Goal: Task Accomplishment & Management: Manage account settings

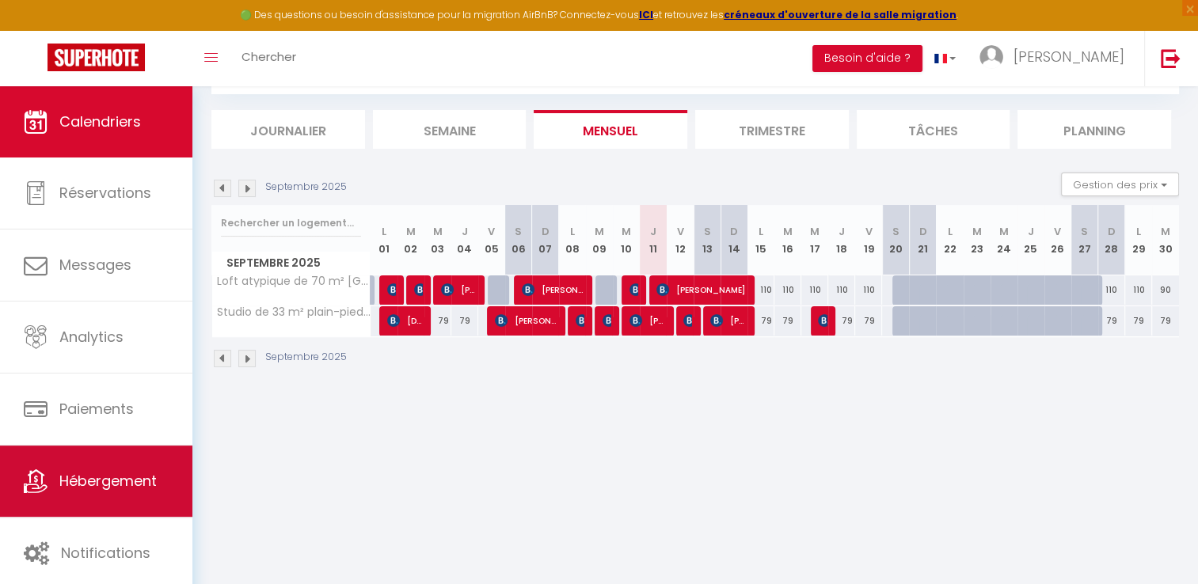
scroll to position [86, 0]
click at [65, 483] on span "Hébergement" at bounding box center [107, 481] width 97 height 20
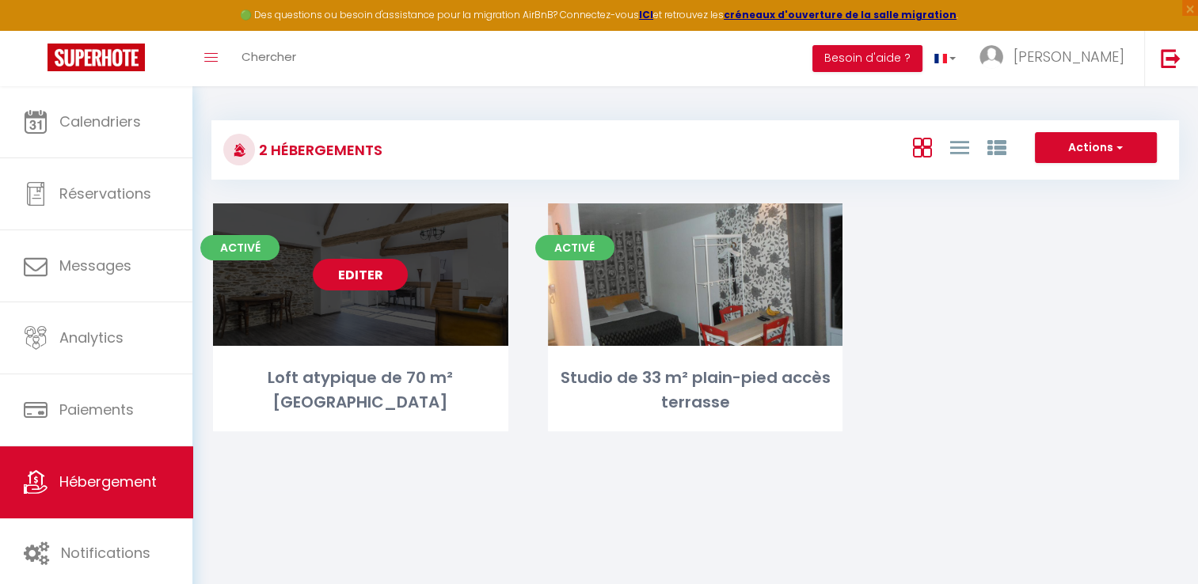
click at [353, 277] on link "Editer" at bounding box center [360, 275] width 95 height 32
select select "3"
select select "2"
select select "1"
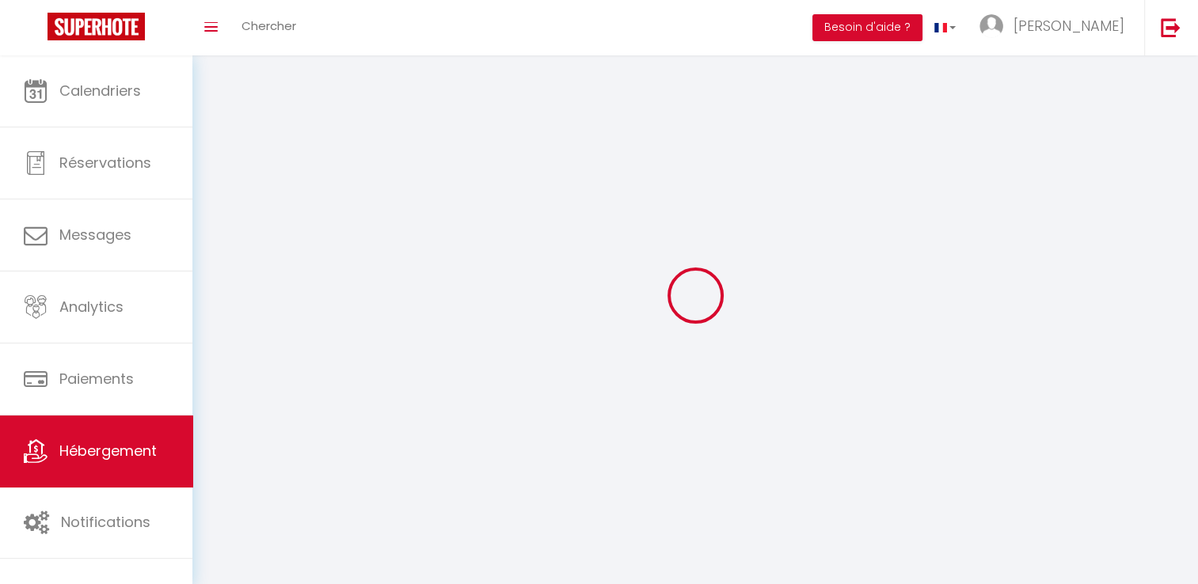
select select
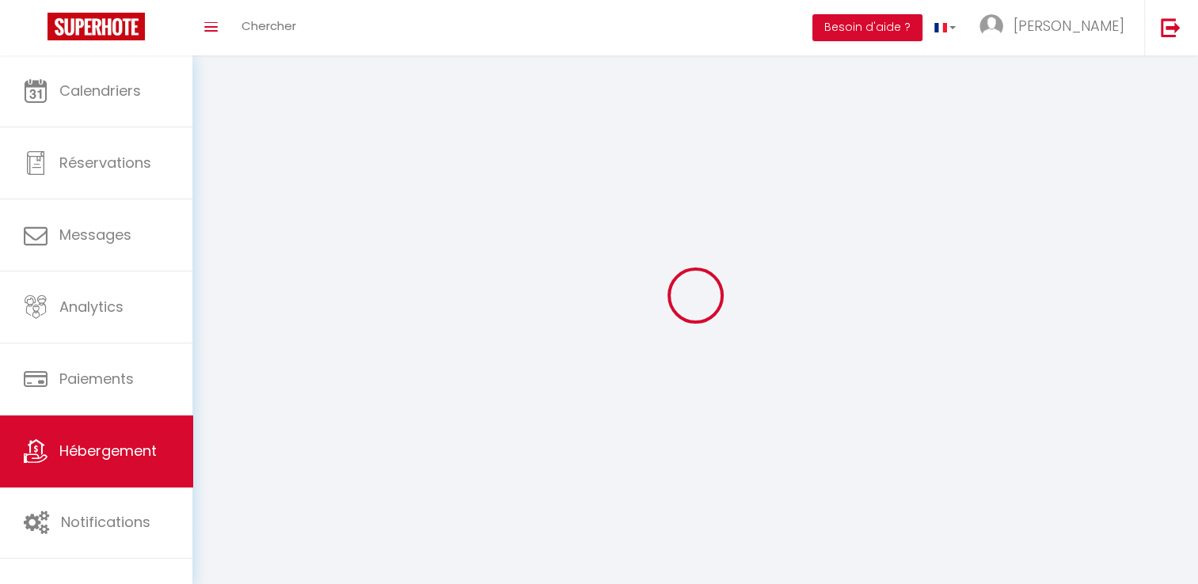
checkbox input "false"
select select
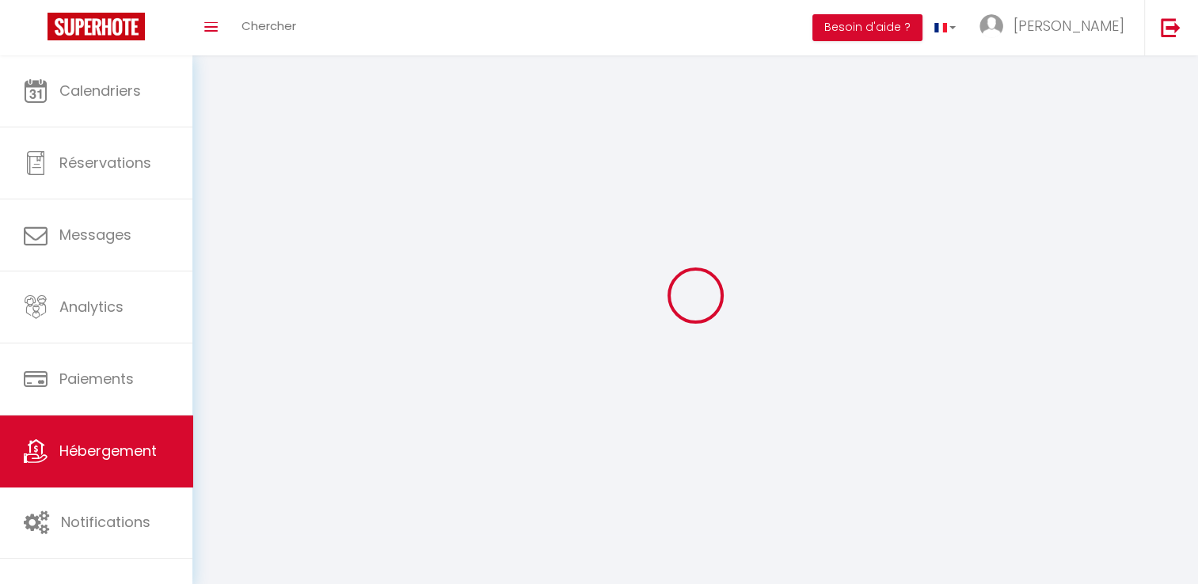
select select
select select "1"
select select
select select "28"
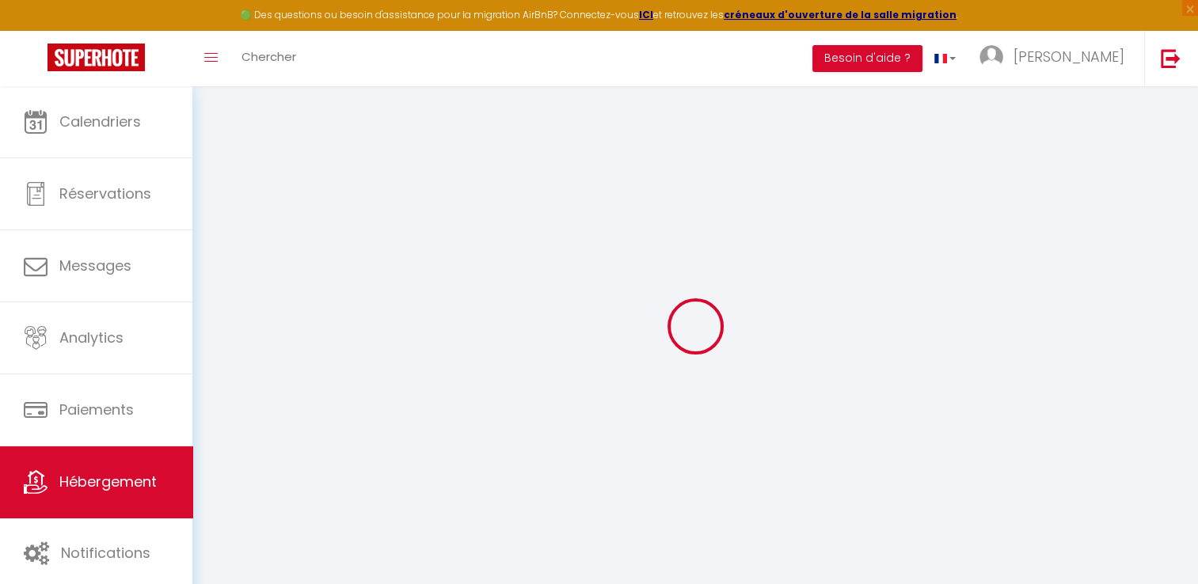
select select
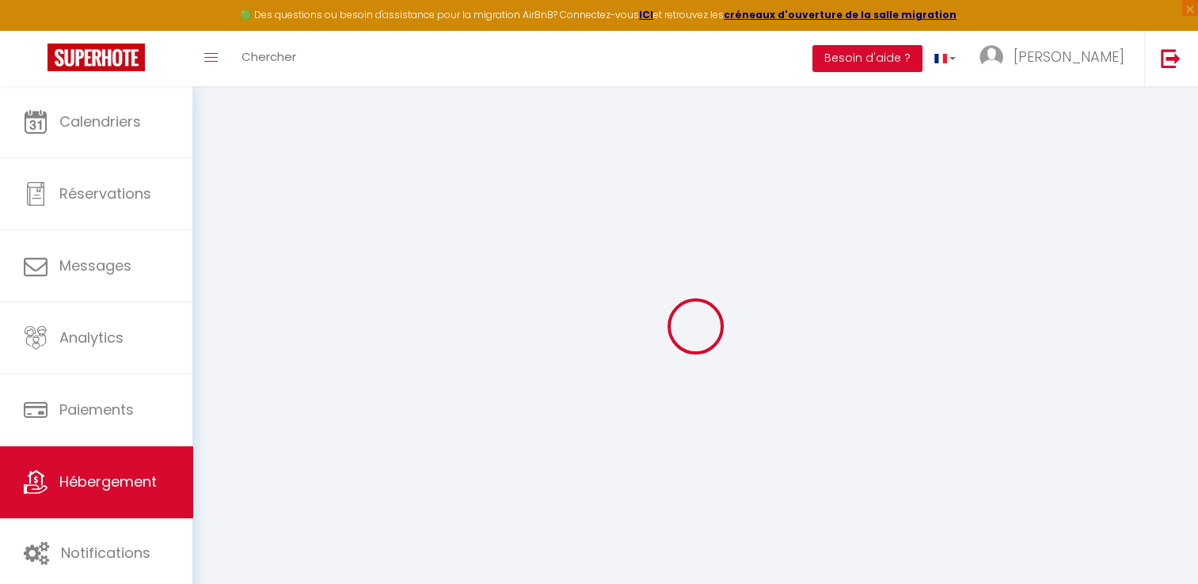
select select
checkbox input "false"
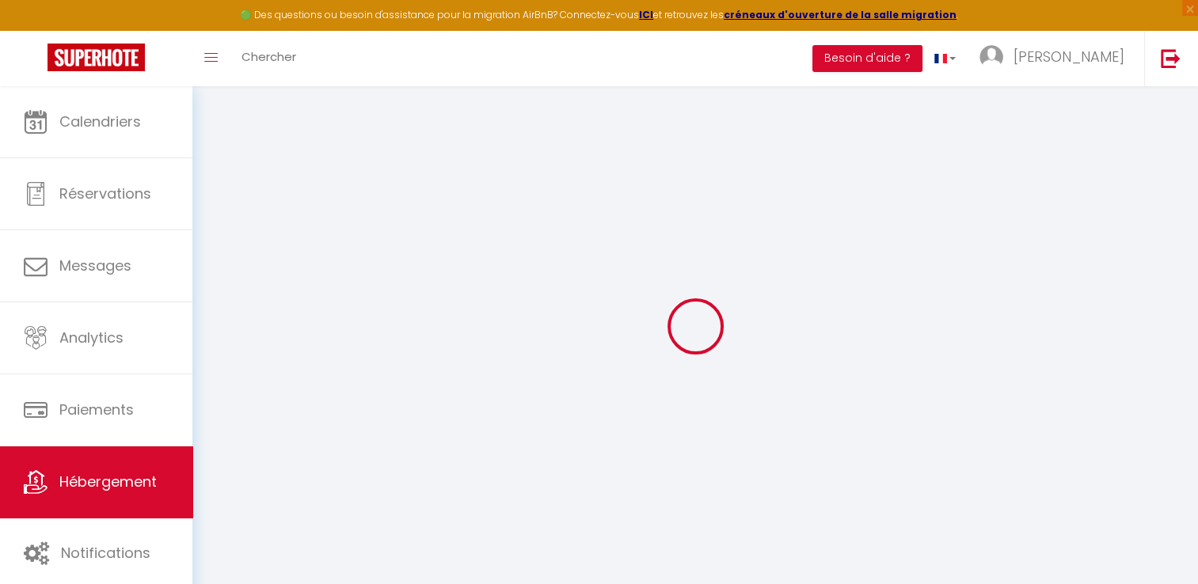
select select
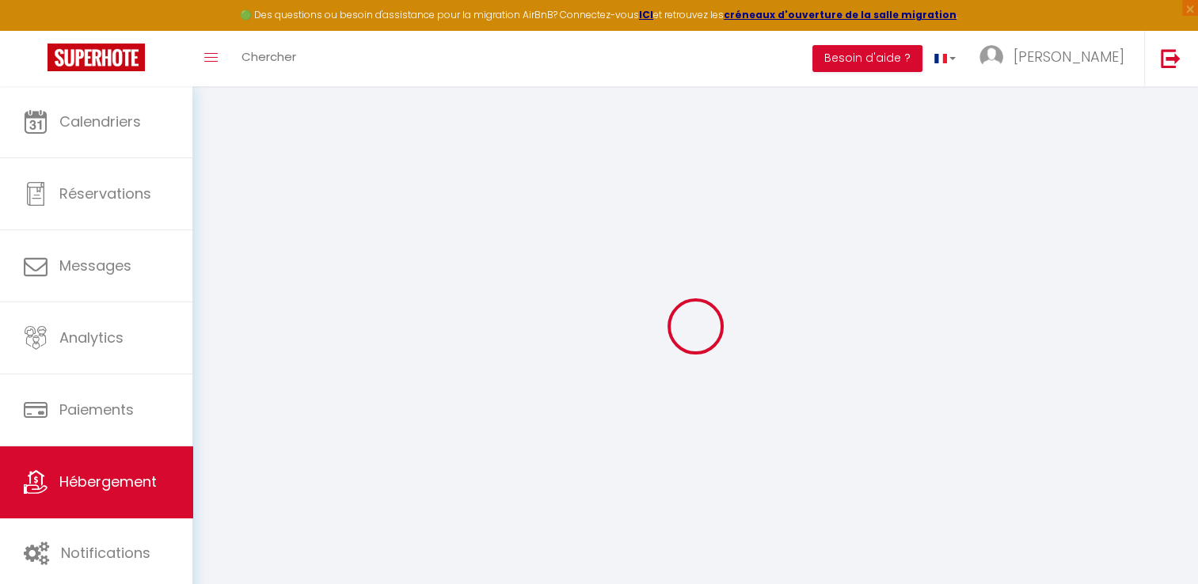
select select
checkbox input "false"
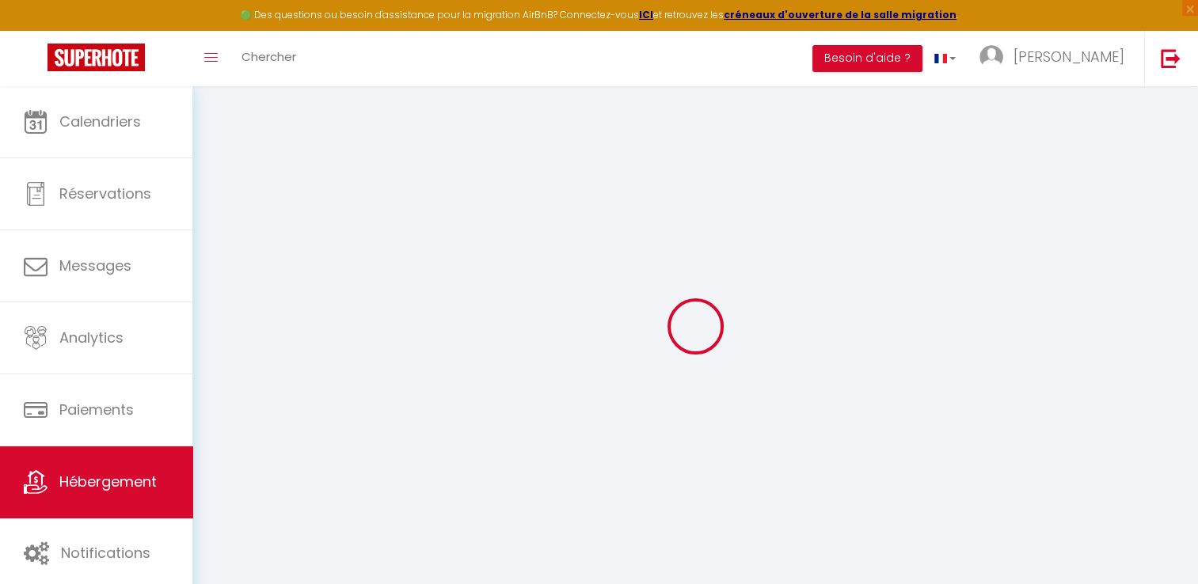
checkbox input "false"
select select
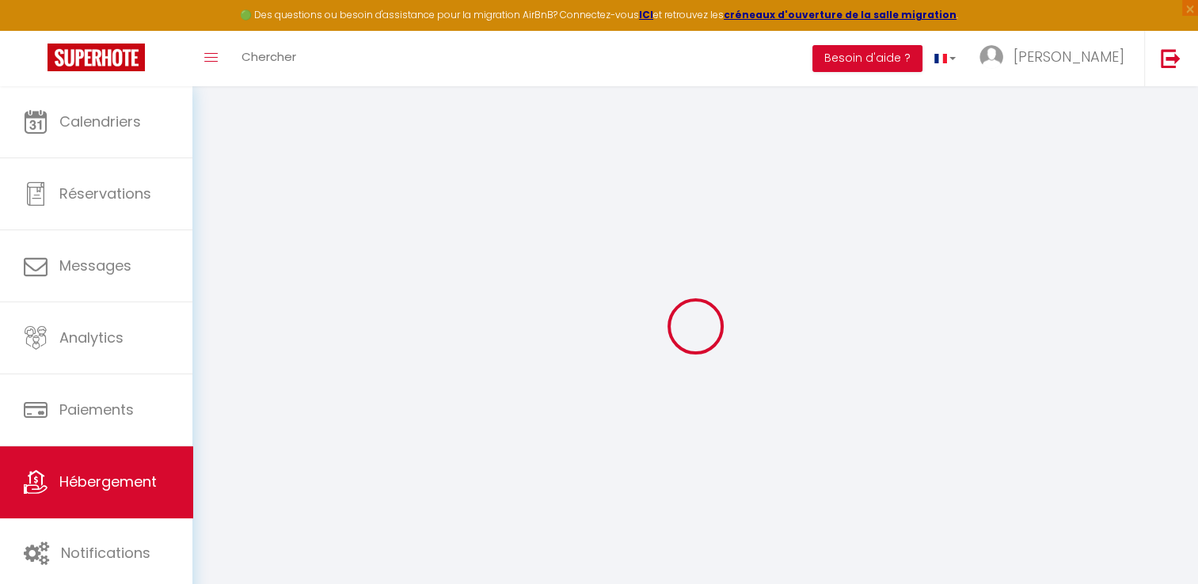
select select
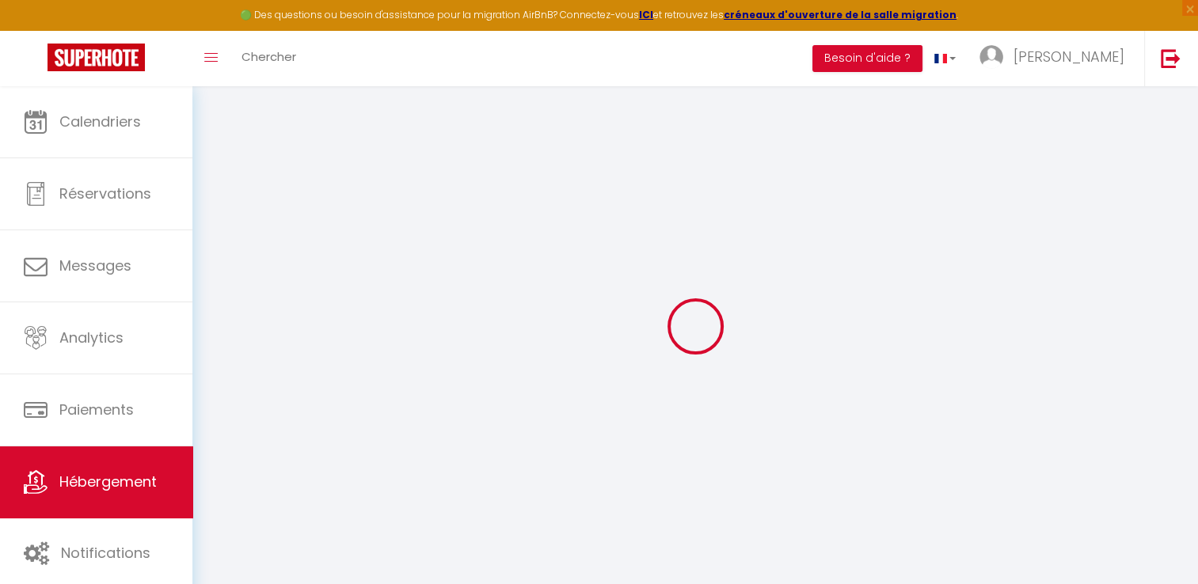
checkbox input "false"
select select
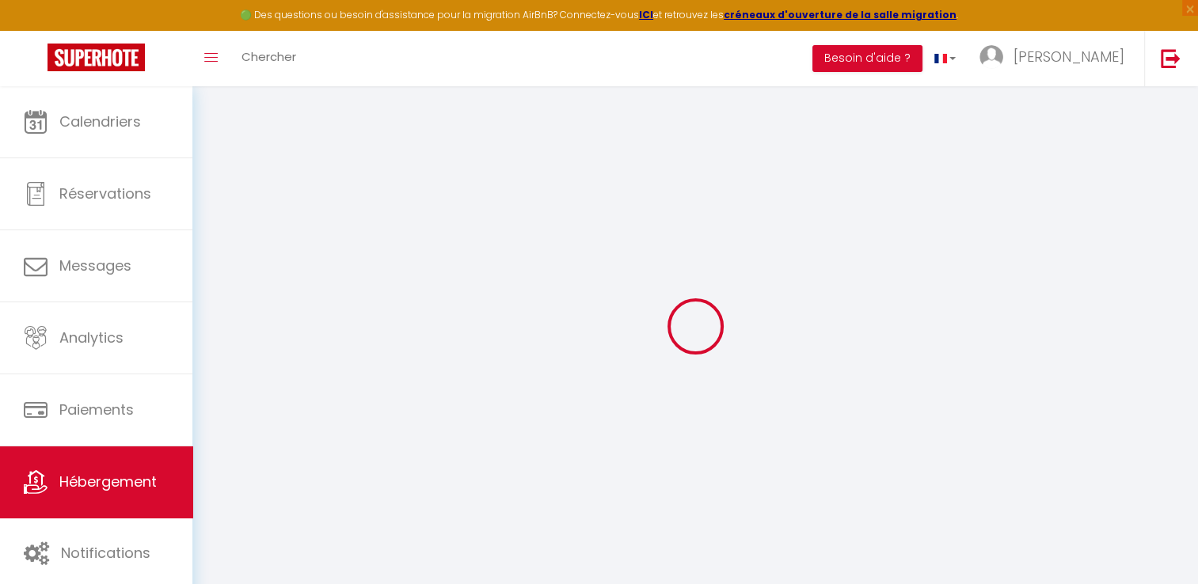
select select
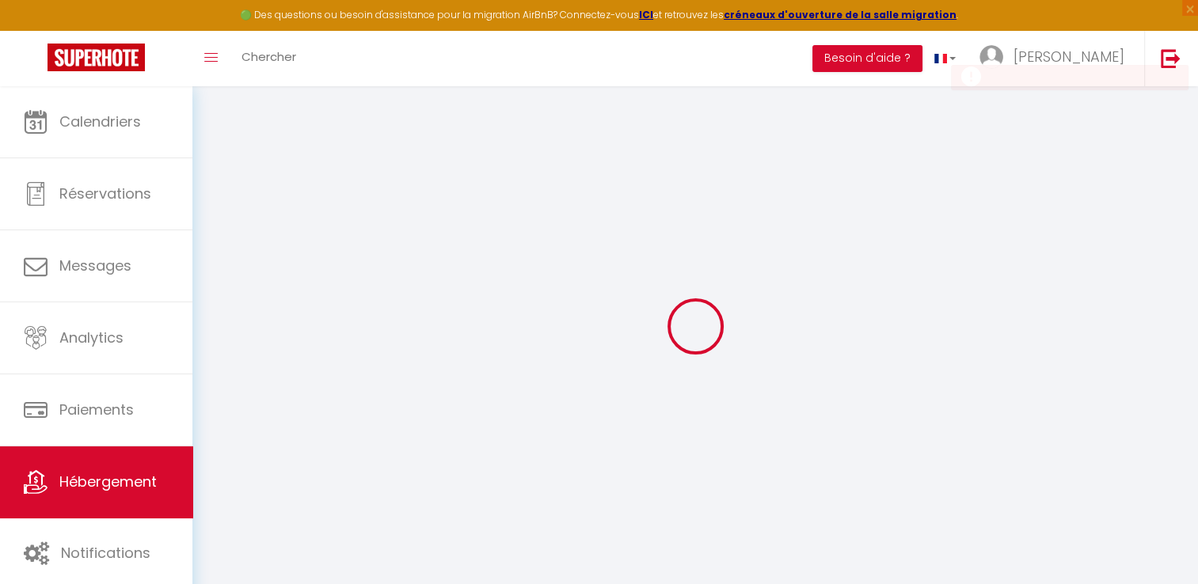
select select
checkbox input "false"
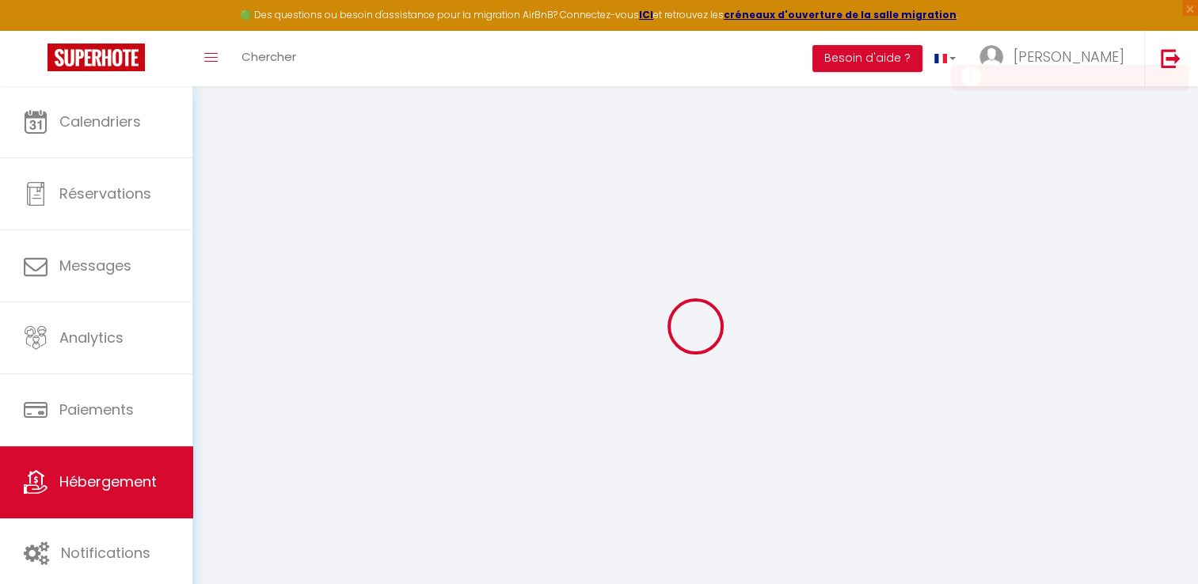
checkbox input "false"
select select
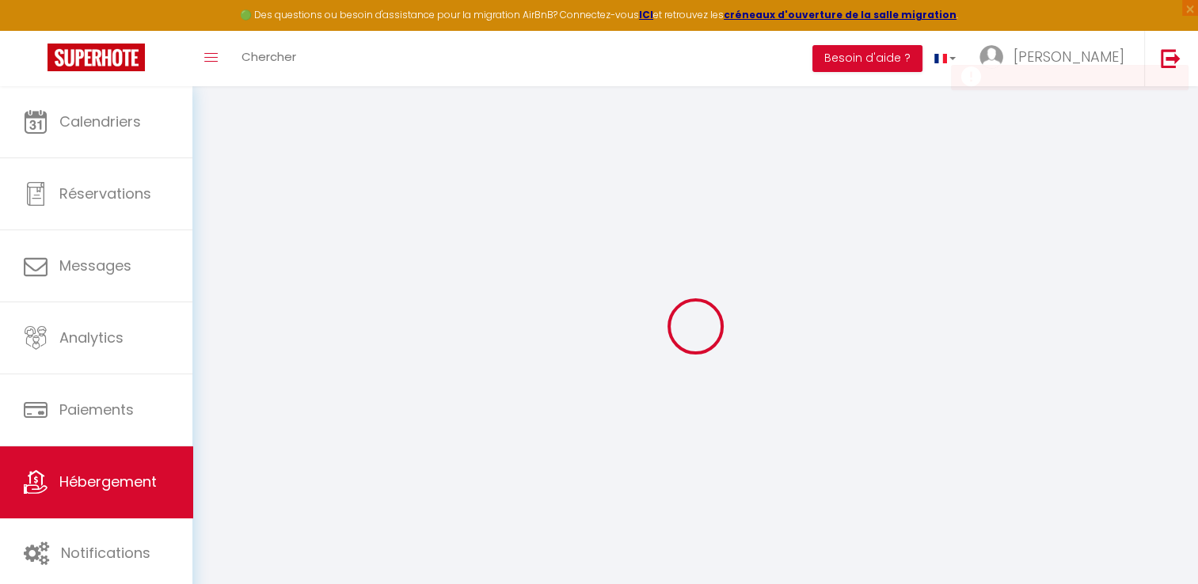
select select
checkbox input "false"
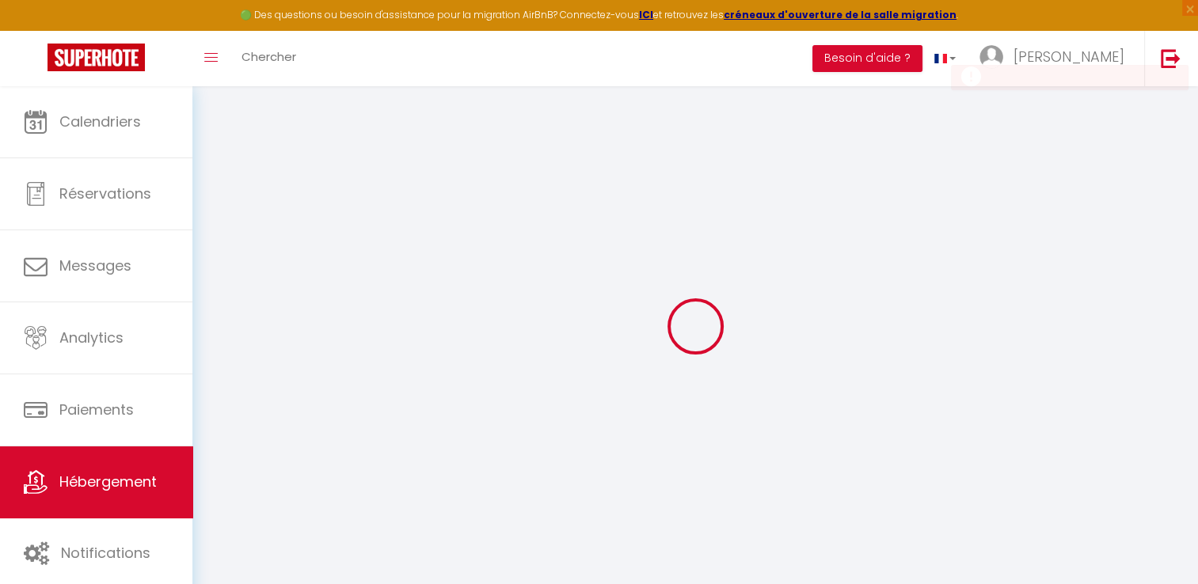
checkbox input "false"
select select
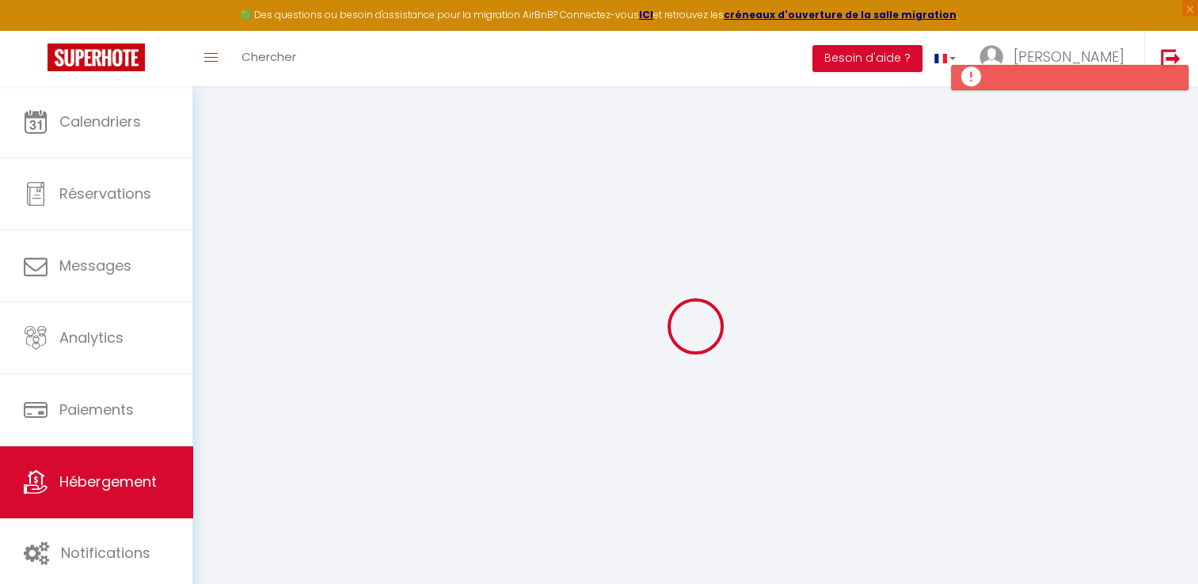
type input "Loft atypique de 70 m² [GEOGRAPHIC_DATA]"
type input "[PERSON_NAME]"
type input "[STREET_ADDRESS]"
type input "50170"
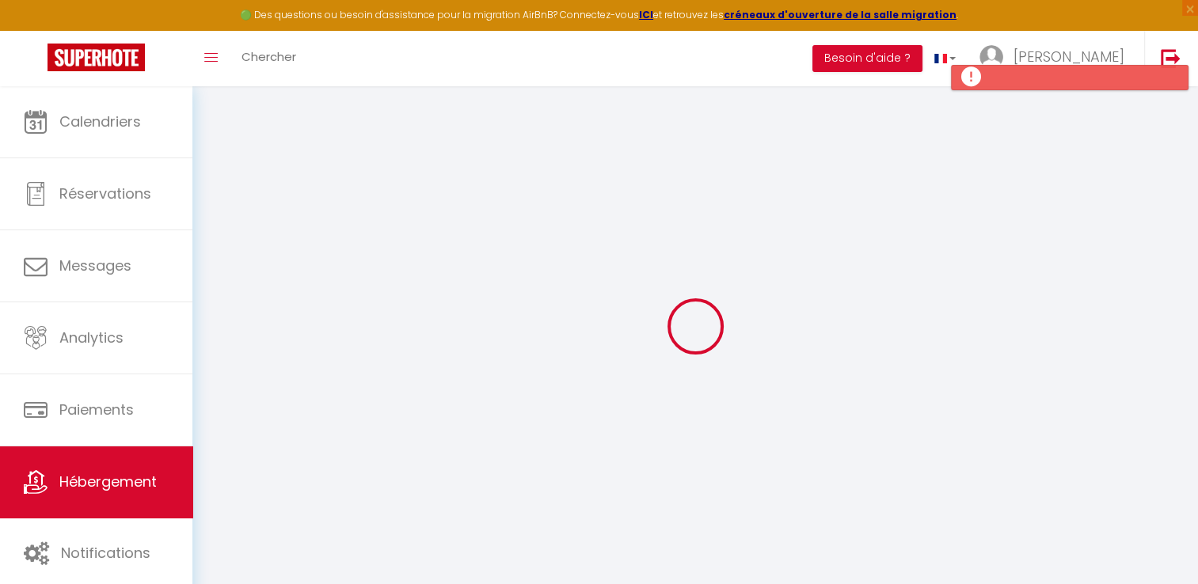
type input "Aucey la Plaine"
type input "110"
type input "19"
type input "0.85"
type input "80"
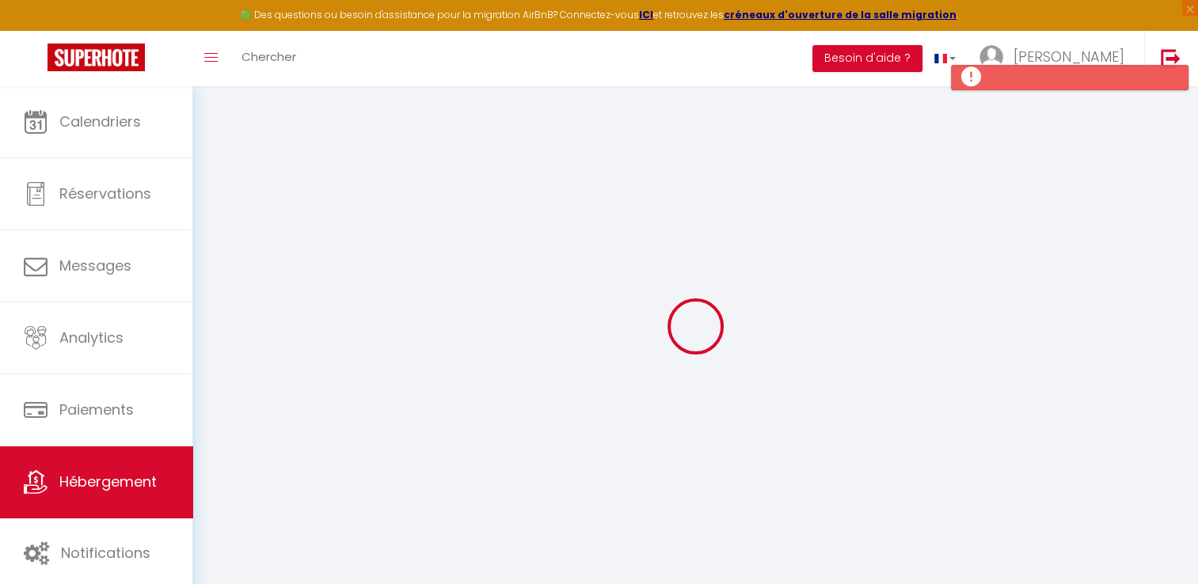
select select
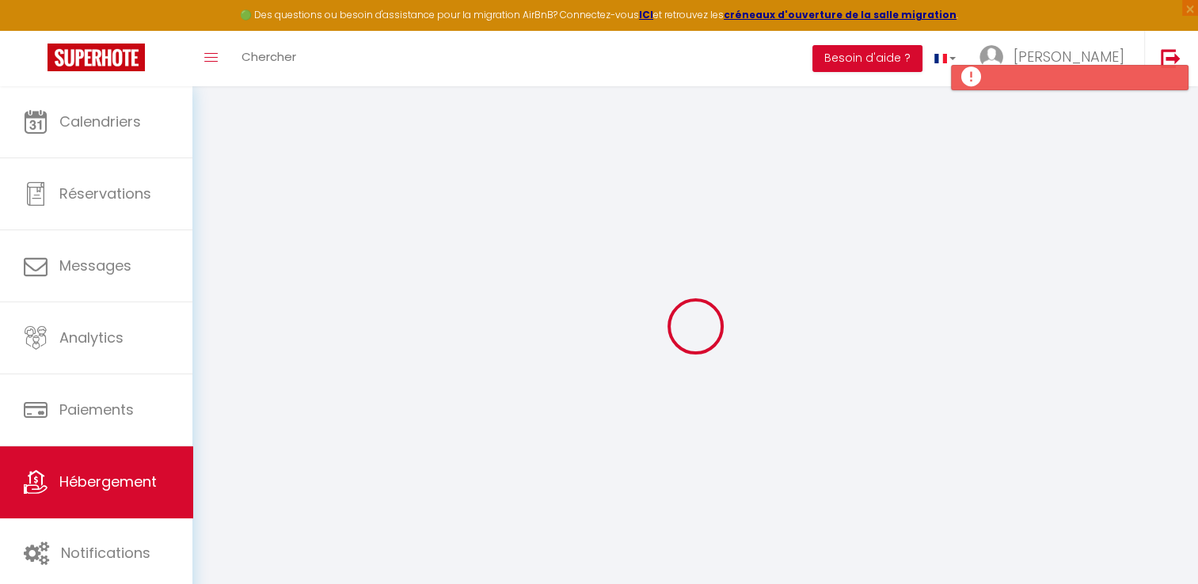
select select
type input "[STREET_ADDRESS]"
type input "50170"
type input "Aucey la Plaine"
type input "[EMAIL_ADDRESS][DOMAIN_NAME]"
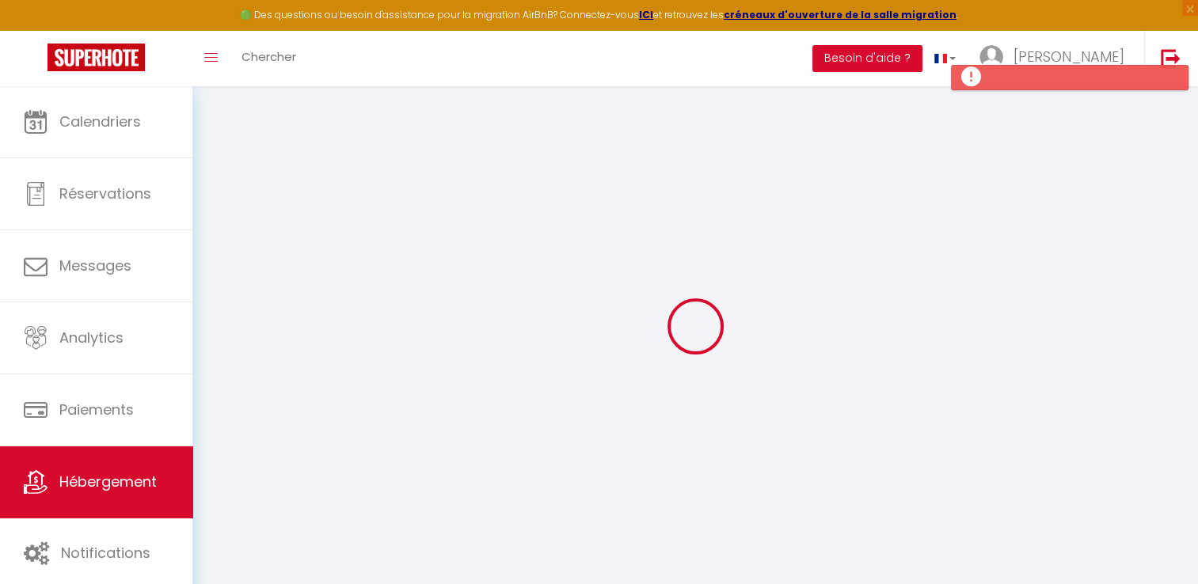
select select "13985"
checkbox input "false"
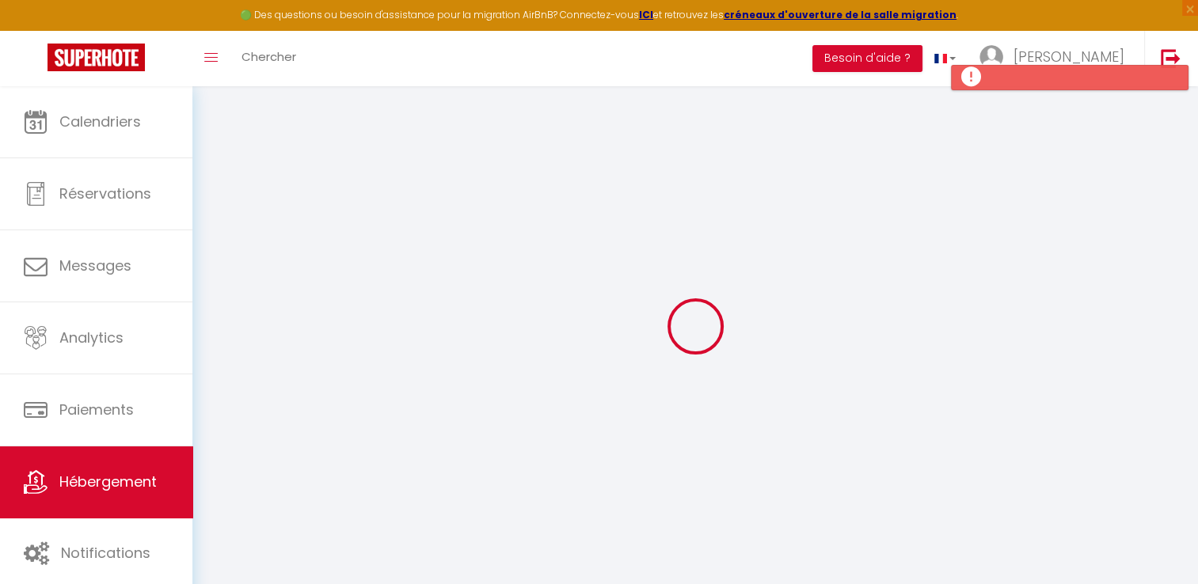
select select
type input "0"
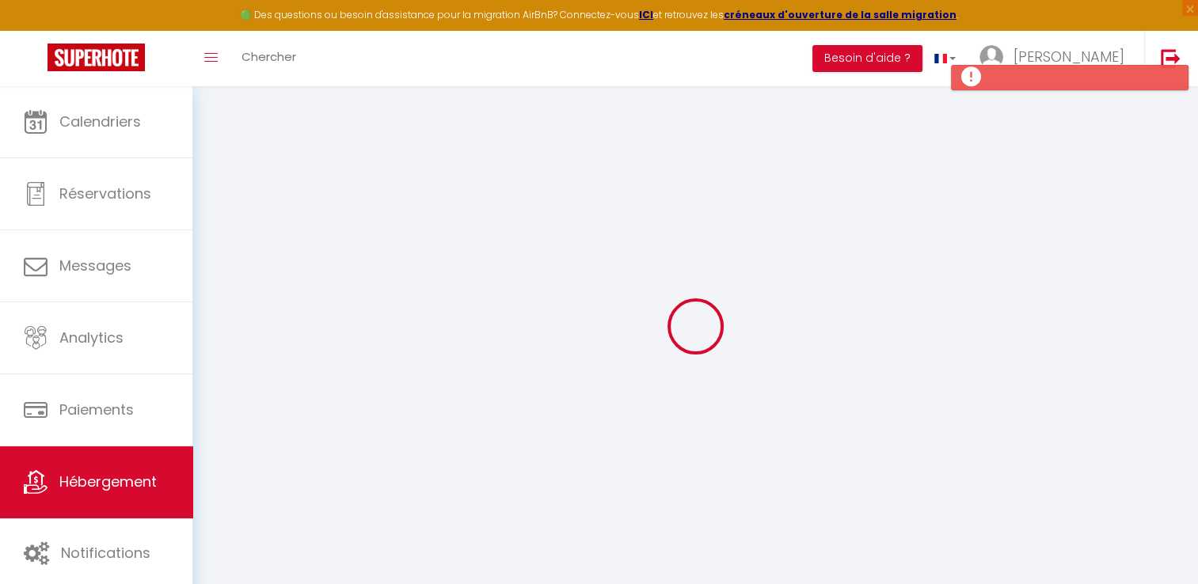
select select
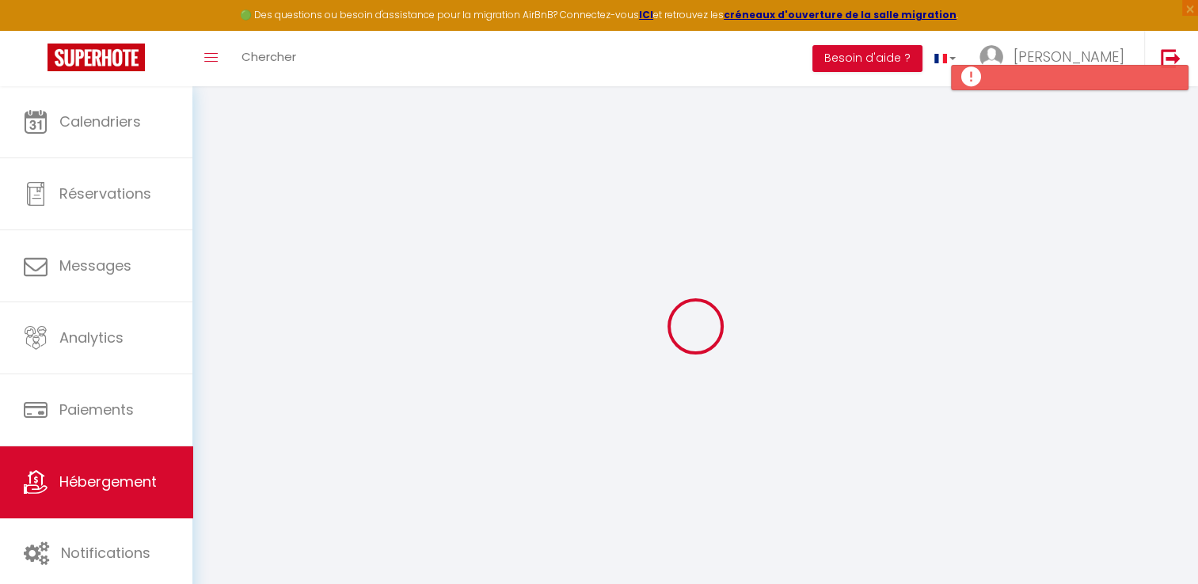
select select
checkbox input "false"
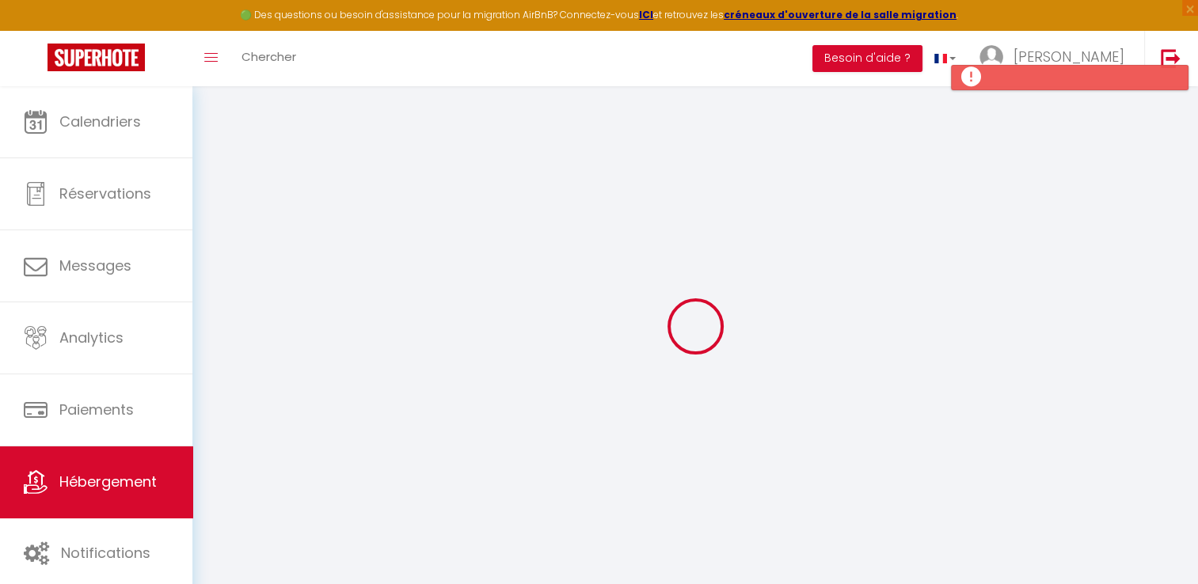
select select
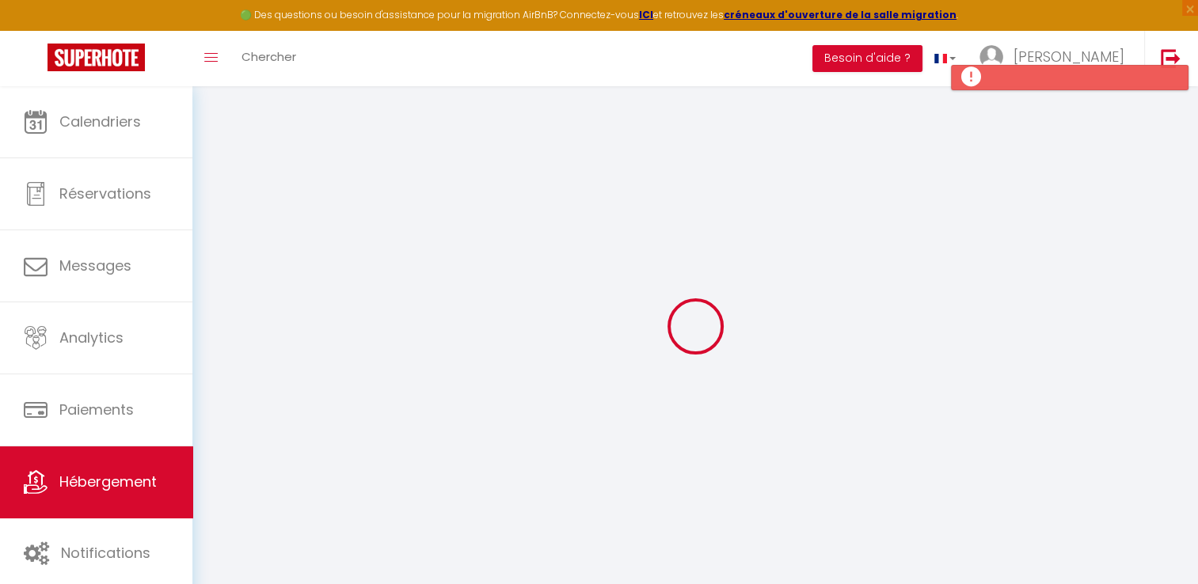
select select
checkbox input "false"
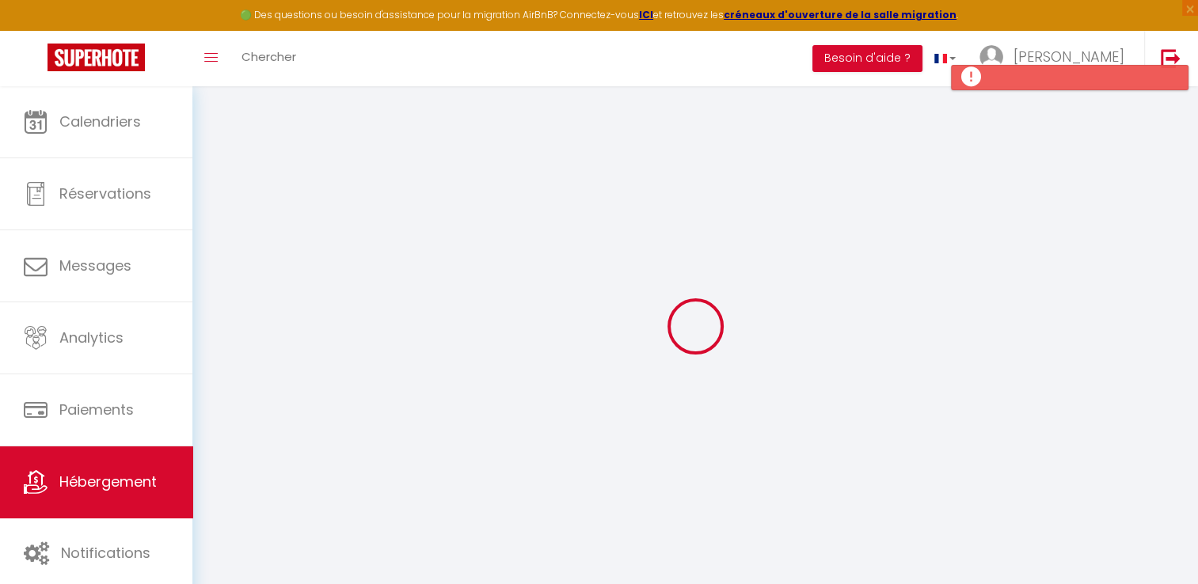
checkbox input "false"
select select "18:00"
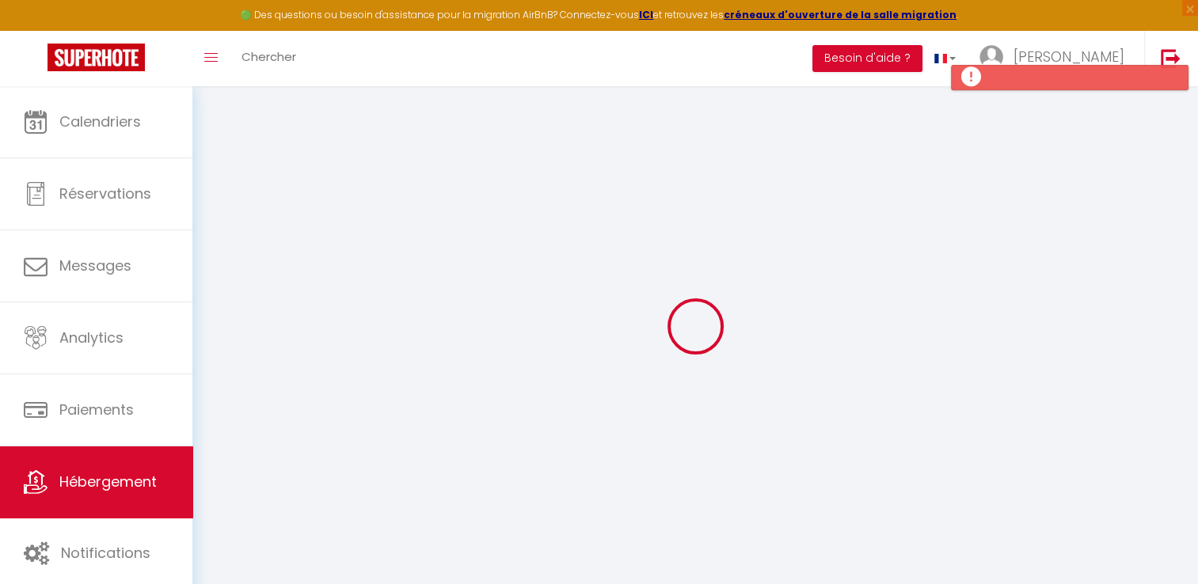
select select "22:00"
select select "10:00"
select select "15"
select select "18:00"
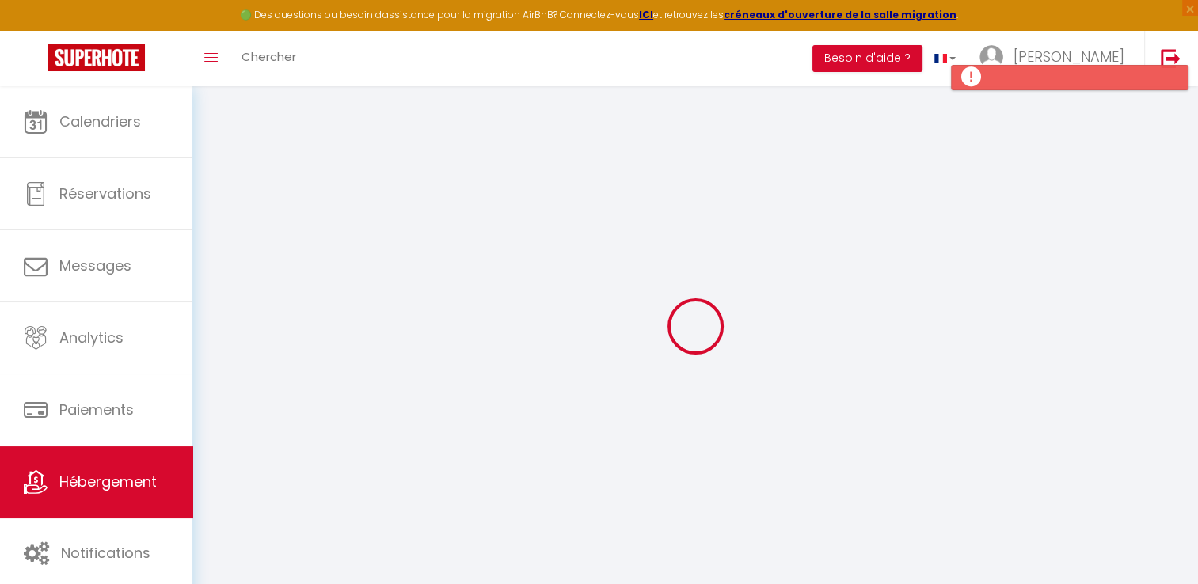
checkbox input "false"
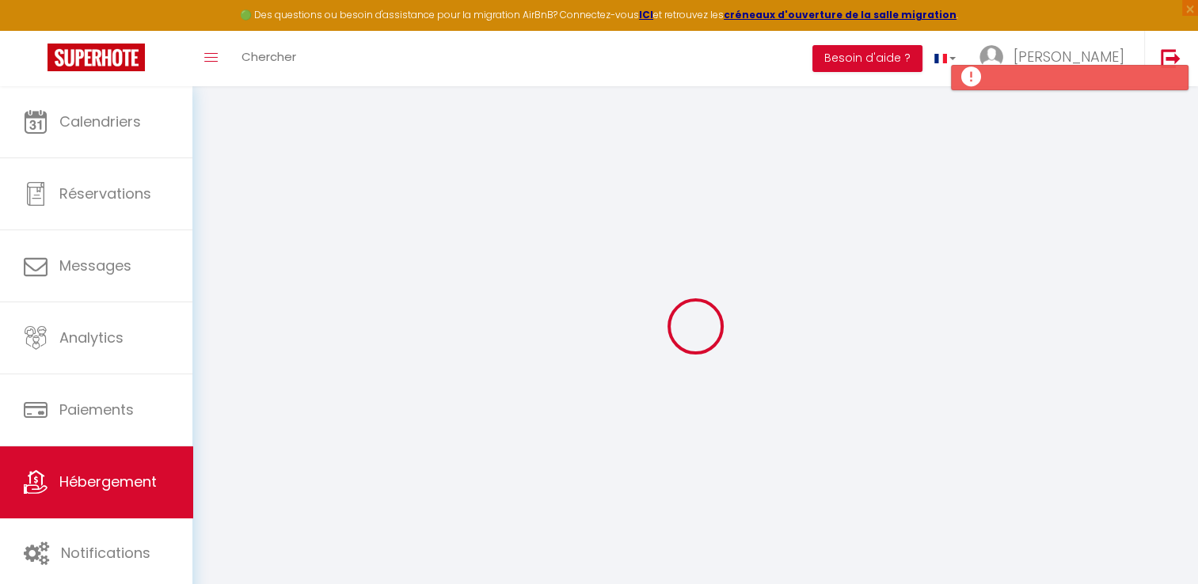
checkbox input "false"
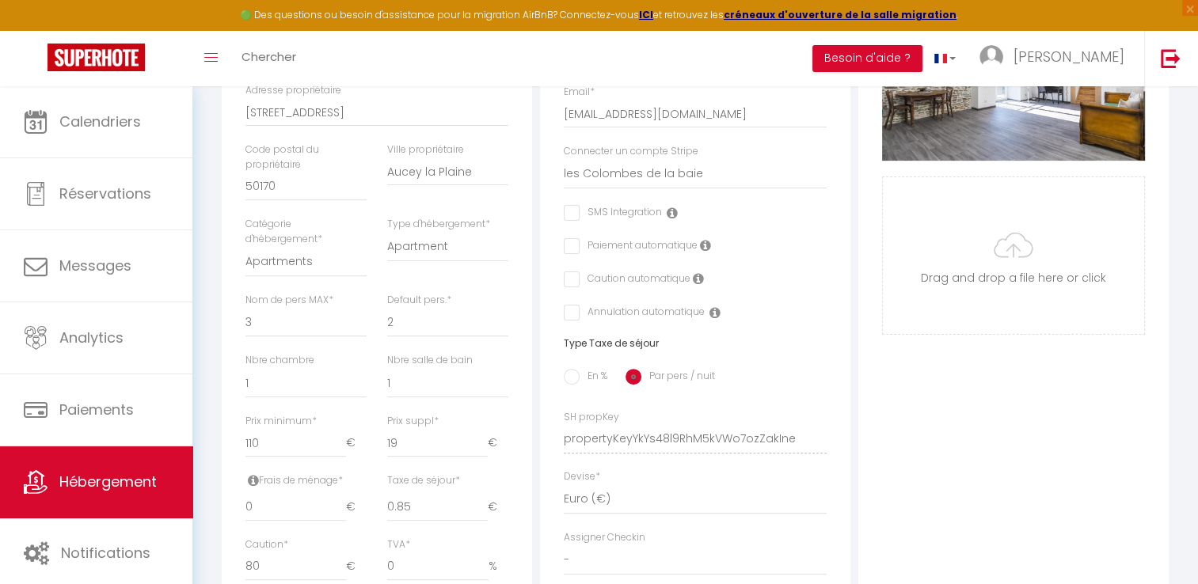
scroll to position [394, 0]
click at [1013, 257] on input "Photo" at bounding box center [1013, 254] width 261 height 157
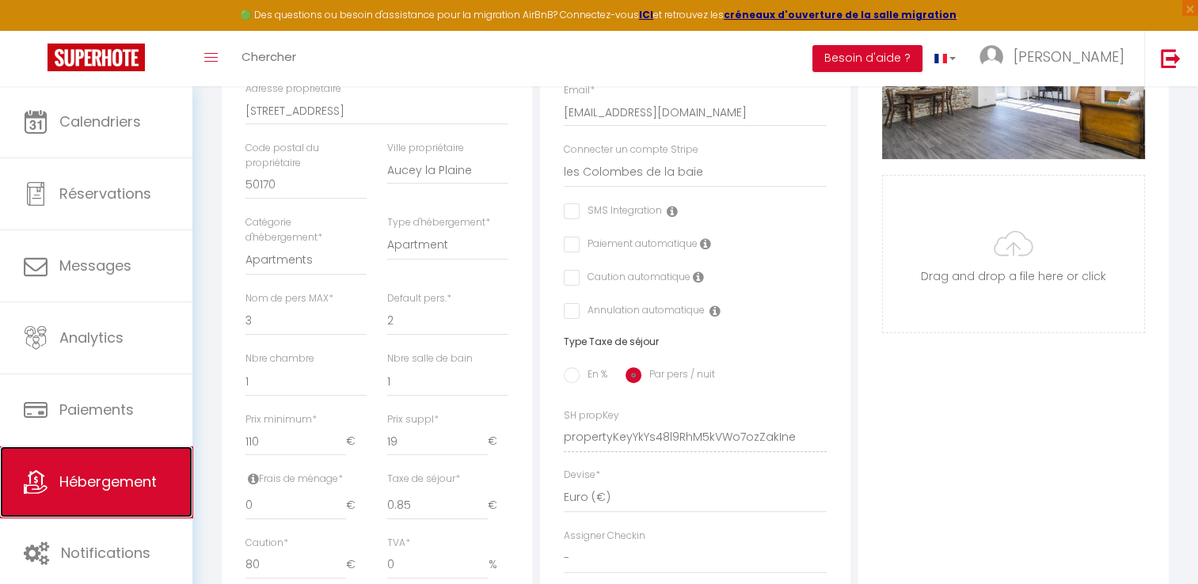
click at [139, 479] on span "Hébergement" at bounding box center [107, 482] width 97 height 20
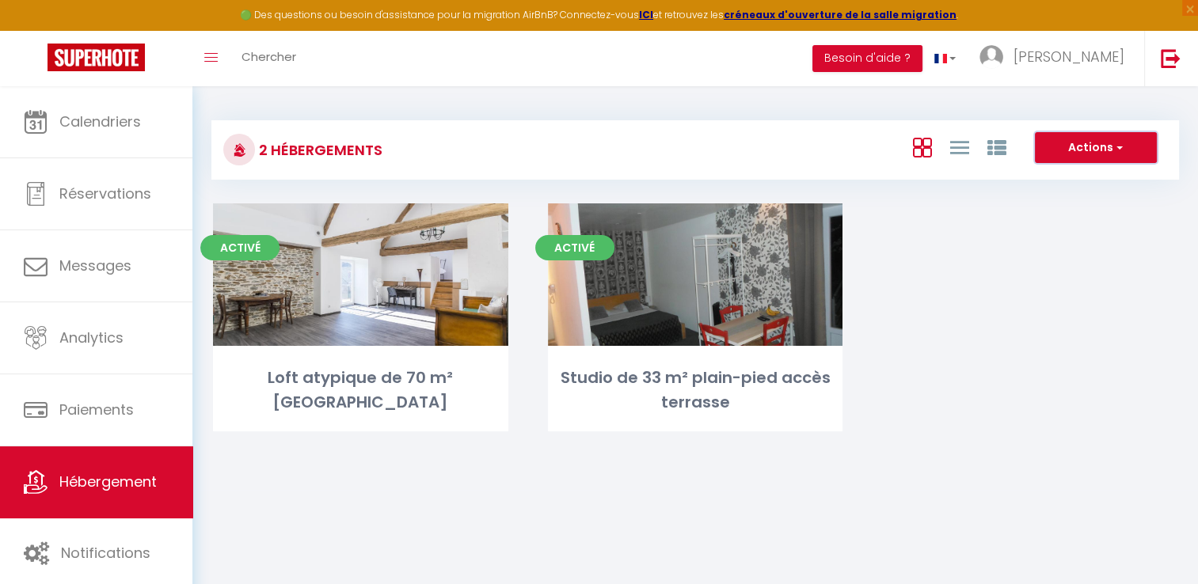
click at [1117, 153] on span "button" at bounding box center [1118, 147] width 10 height 16
click at [1010, 286] on div "Activé Editer Loft atypique de 70 m² [GEOGRAPHIC_DATA] Activé Editer Studio de …" at bounding box center [695, 338] width 1004 height 268
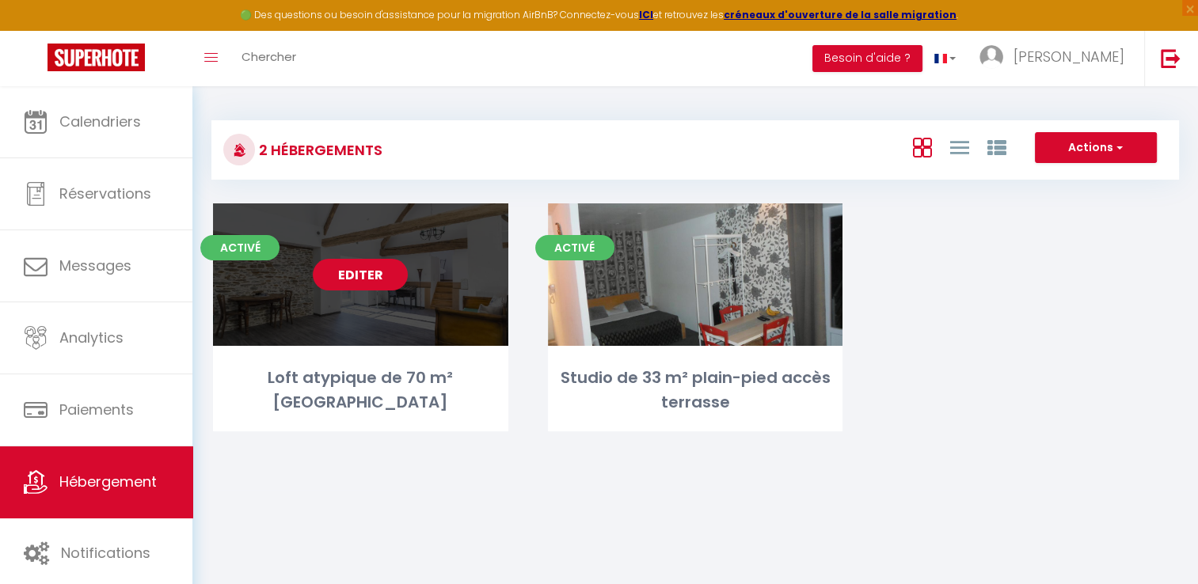
click at [360, 287] on link "Editer" at bounding box center [360, 275] width 95 height 32
select select "3"
select select "2"
select select "1"
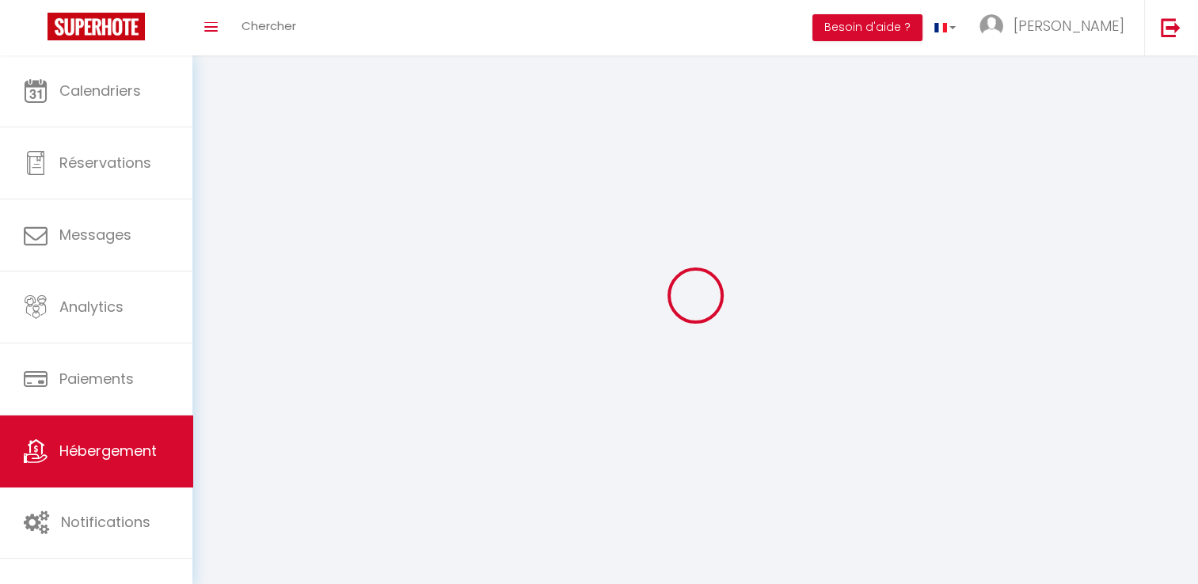
select select
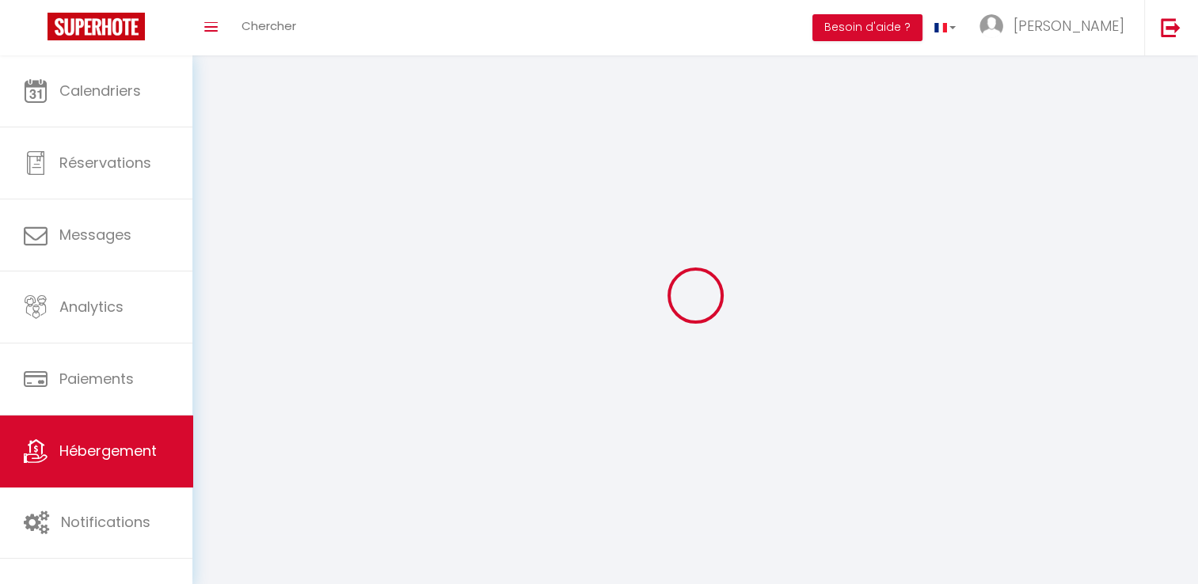
checkbox input "false"
select select
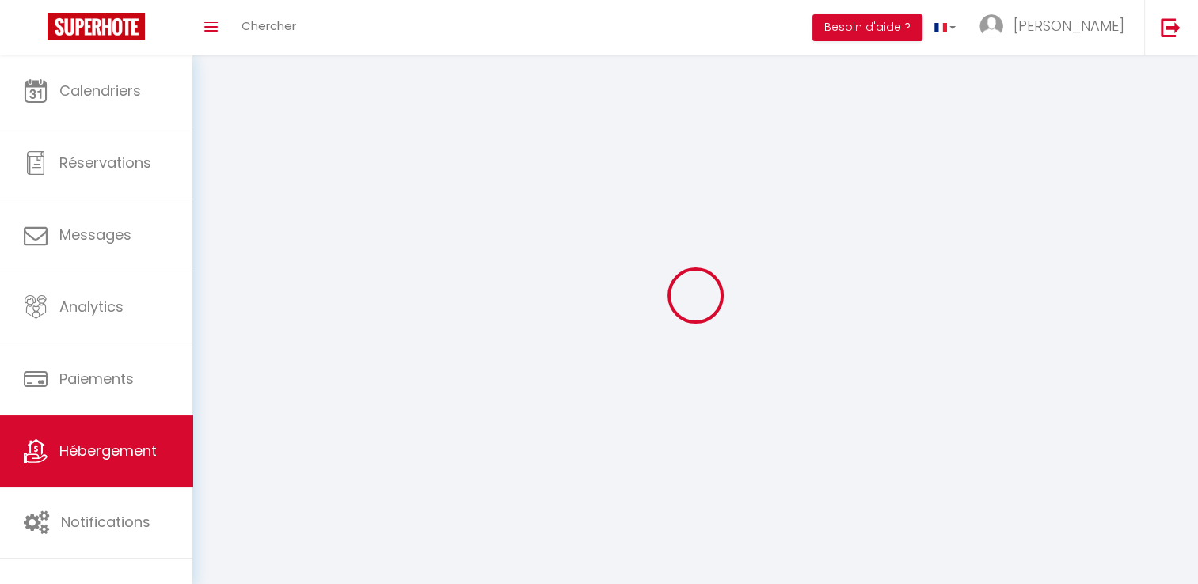
select select
select select "1"
select select
select select "28"
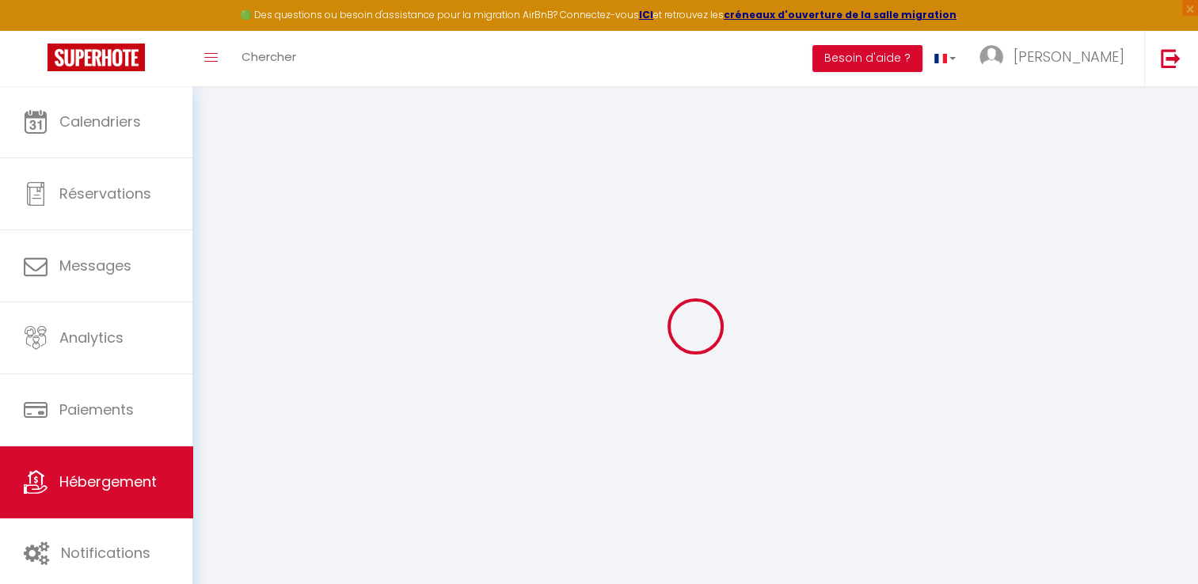
select select
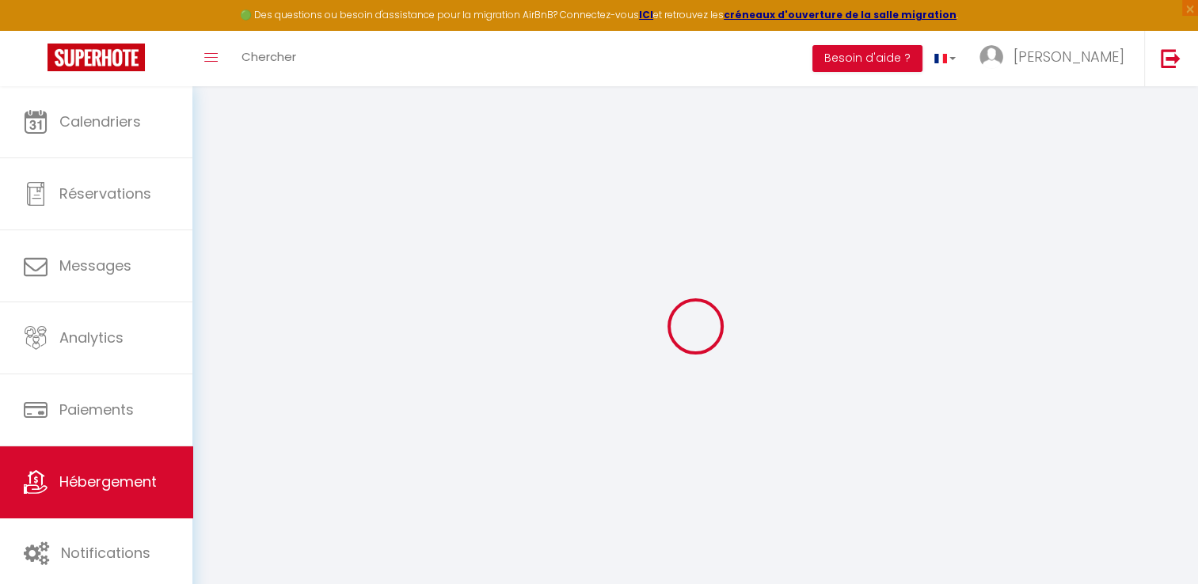
select select
checkbox input "false"
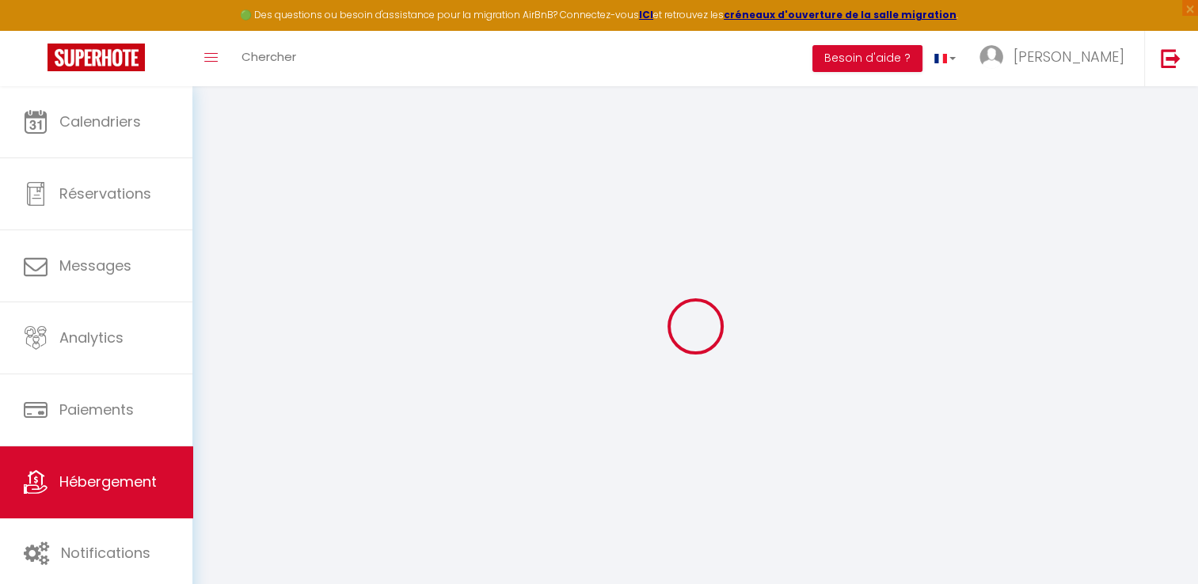
select select
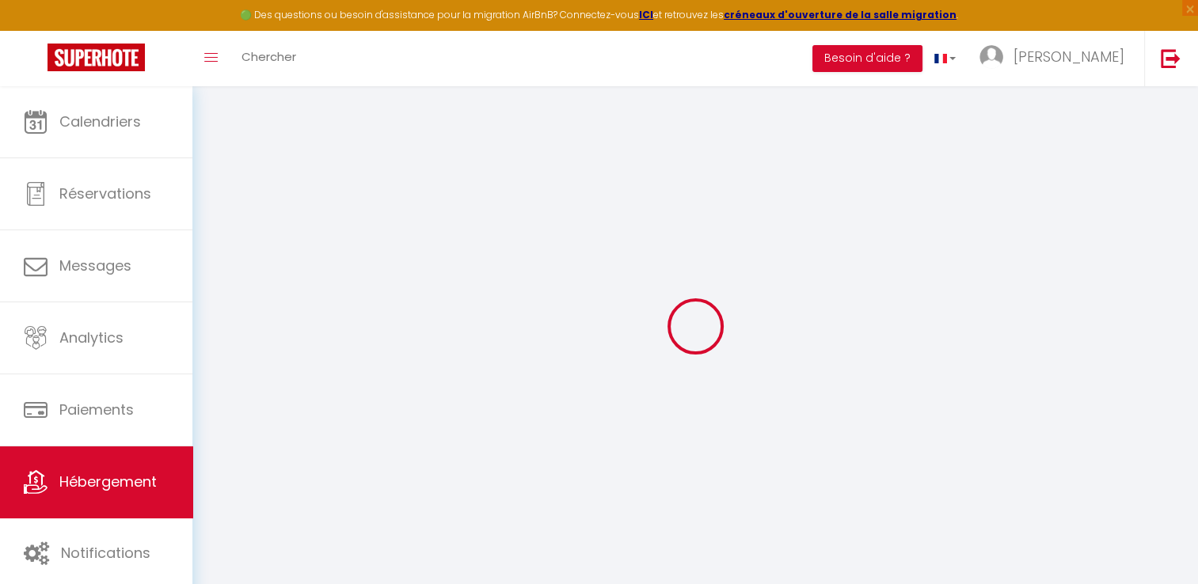
select select
checkbox input "false"
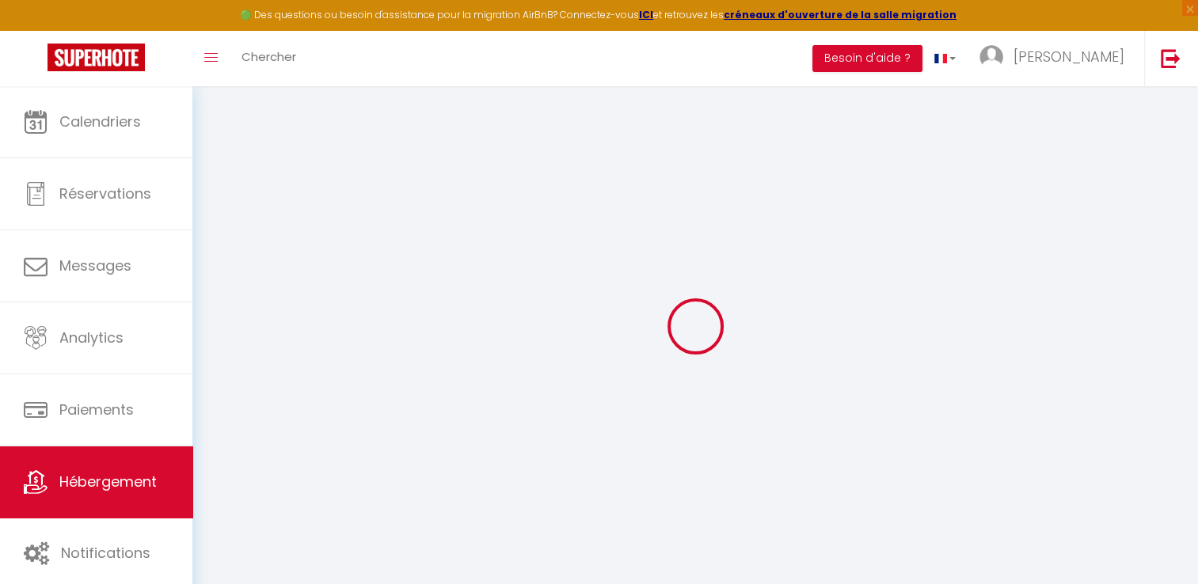
checkbox input "false"
select select
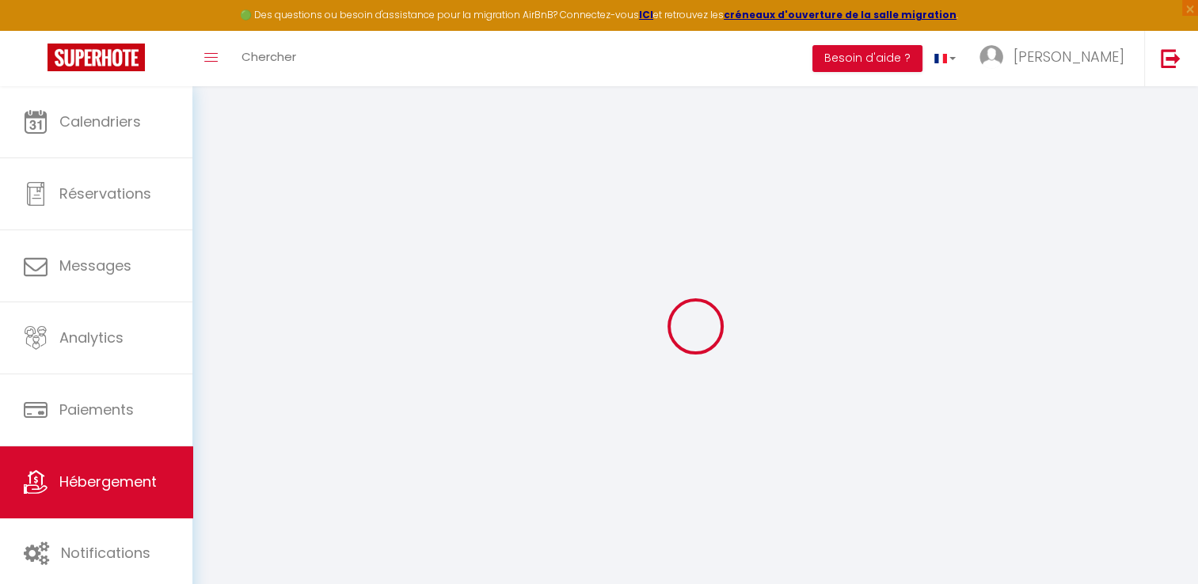
select select
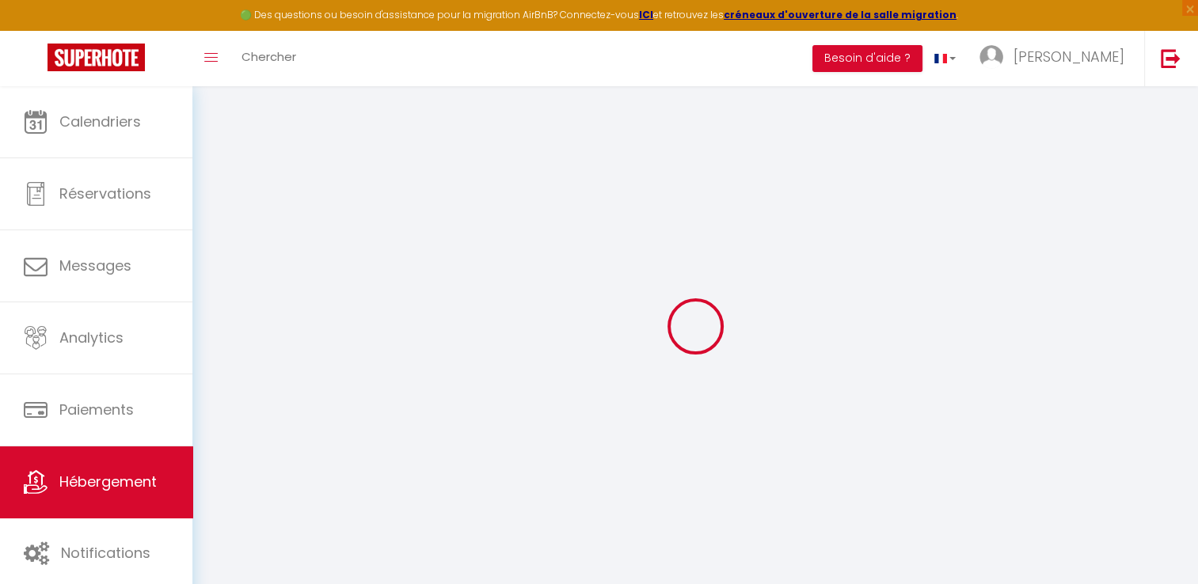
checkbox input "false"
select select
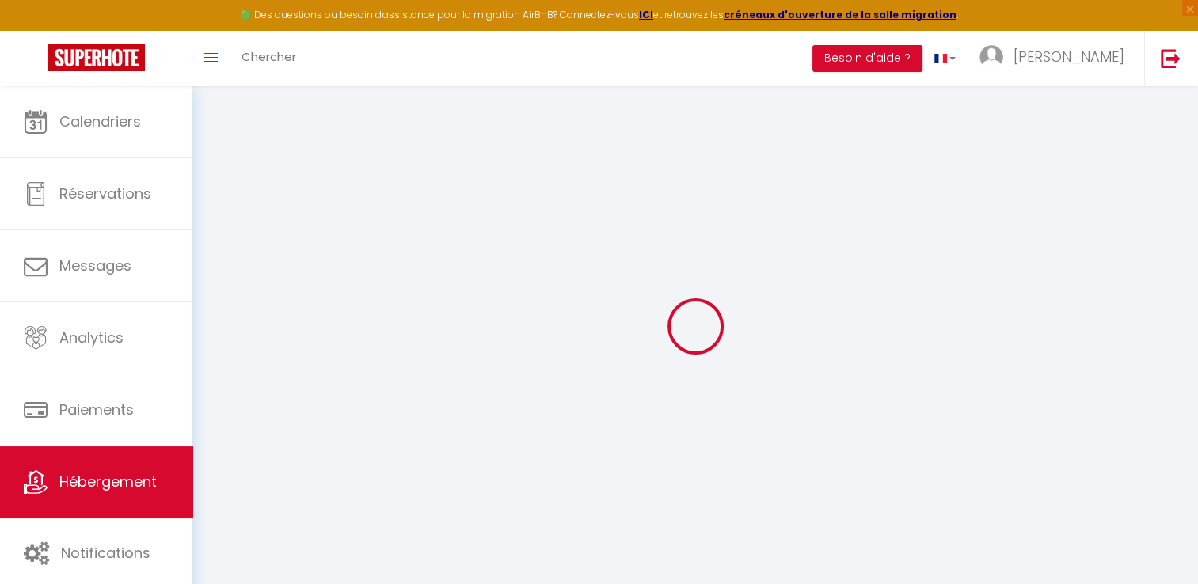
select select
